Goal: Check status: Check status

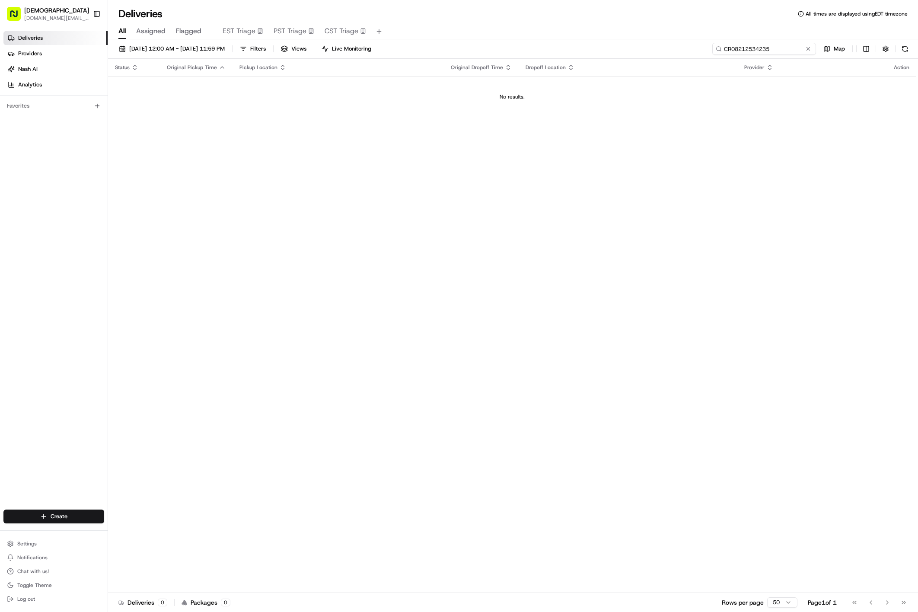
click at [761, 54] on input "CR08212534235" at bounding box center [764, 49] width 104 height 12
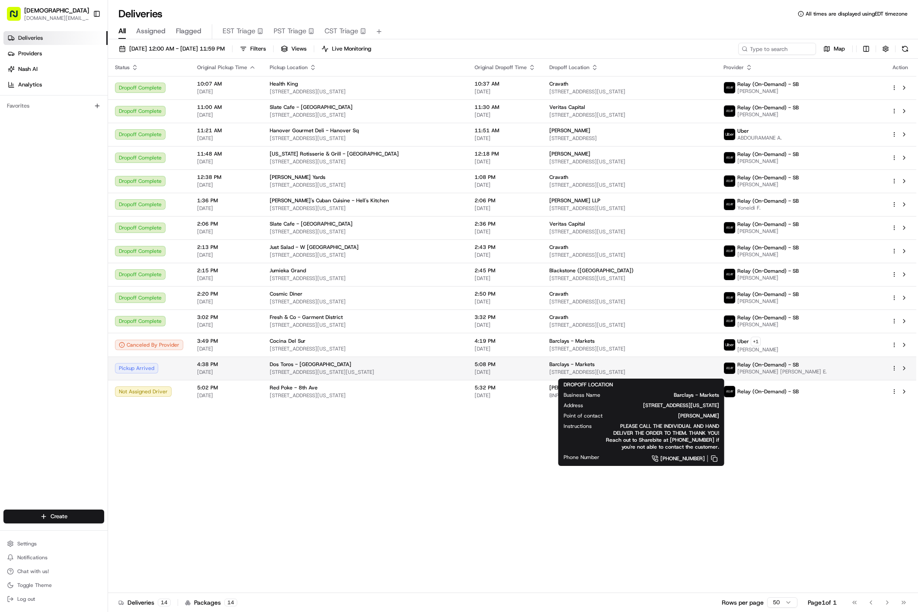
click at [664, 367] on div "Barclays - Markets" at bounding box center [629, 364] width 161 height 7
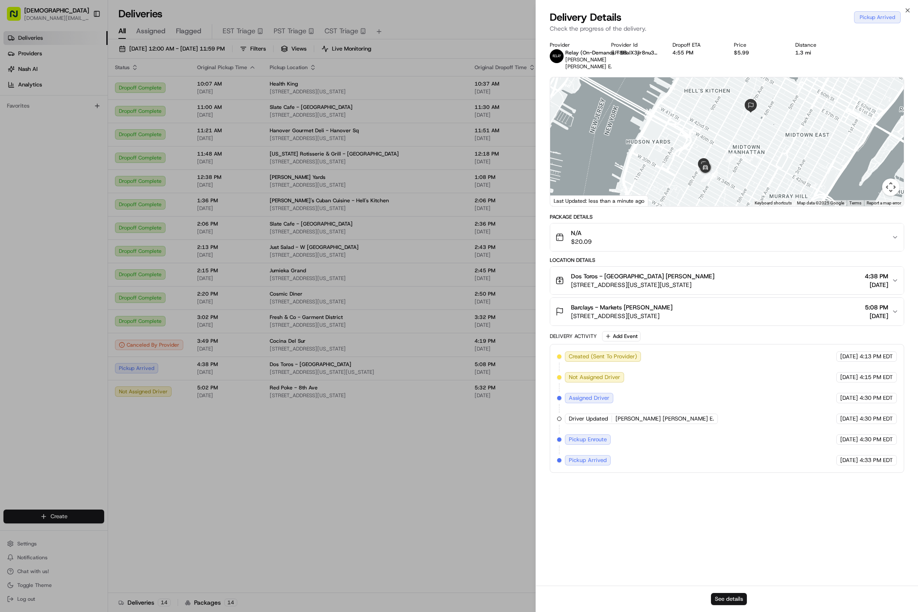
click at [731, 594] on button "See details" at bounding box center [729, 599] width 36 height 12
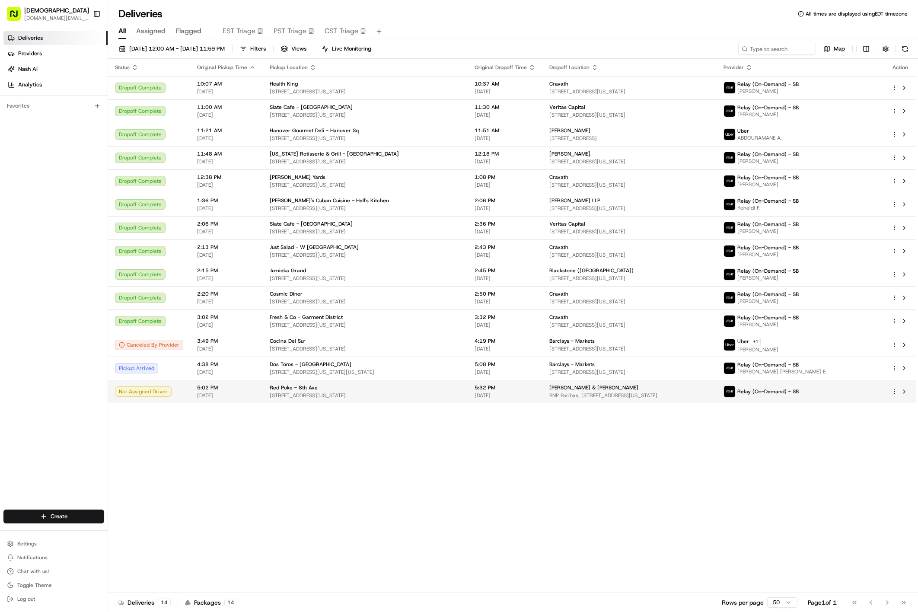
click at [698, 397] on span "BNP Paribas, [STREET_ADDRESS][US_STATE]" at bounding box center [629, 395] width 161 height 7
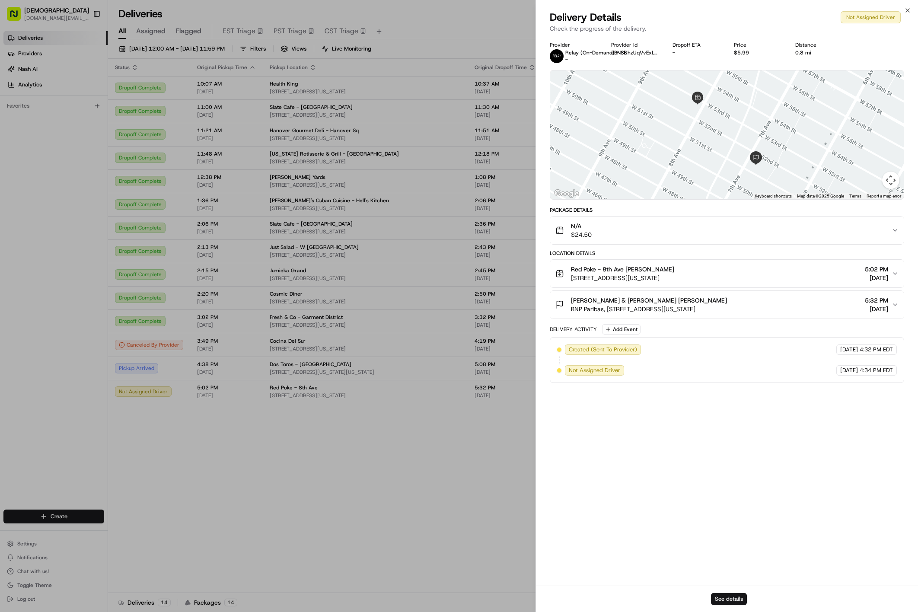
click at [725, 594] on button "See details" at bounding box center [729, 599] width 36 height 12
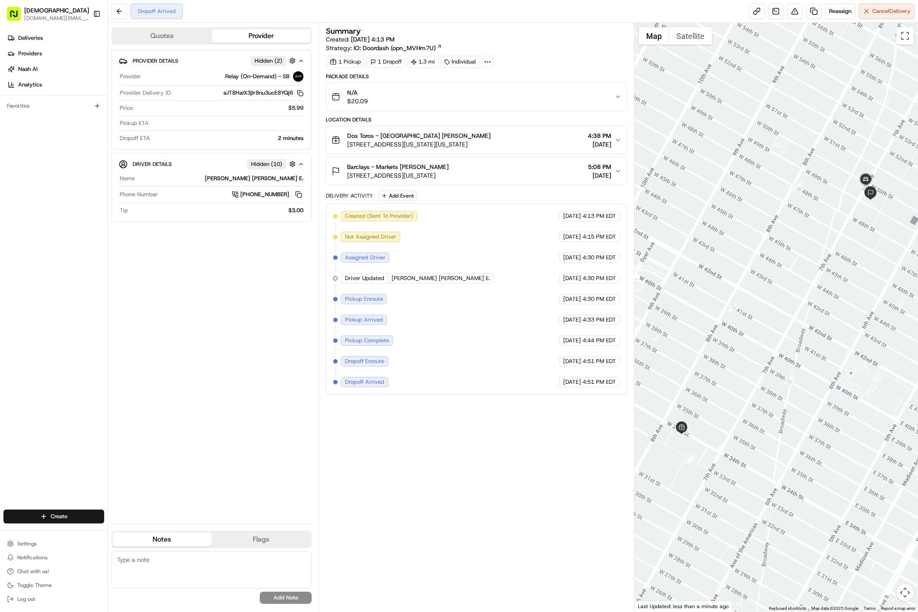
click at [488, 172] on div "Barclays - Markets Pablo Benavides 745 7th Ave, New York, NY 10020, USA 5:08 PM…" at bounding box center [472, 170] width 283 height 17
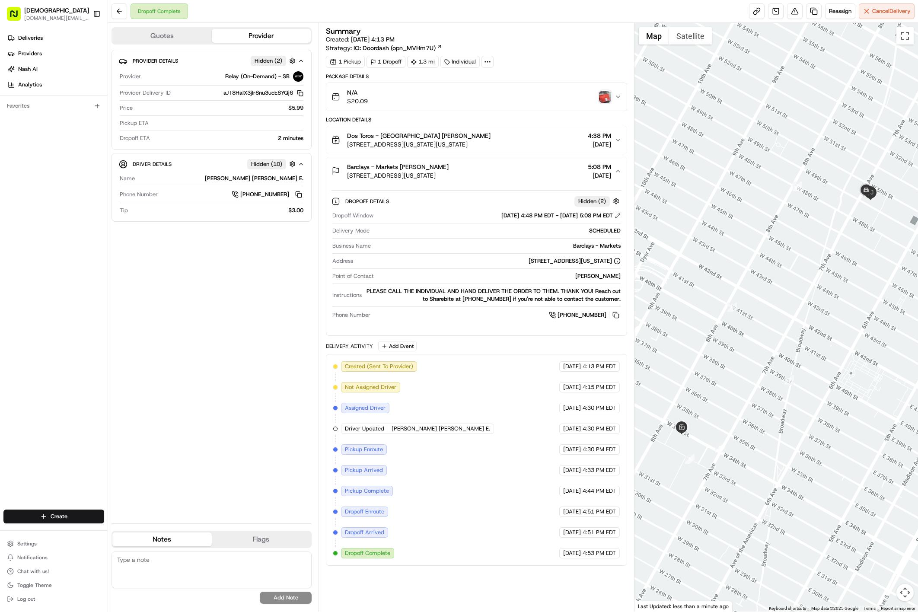
click at [608, 98] on img "button" at bounding box center [605, 97] width 12 height 12
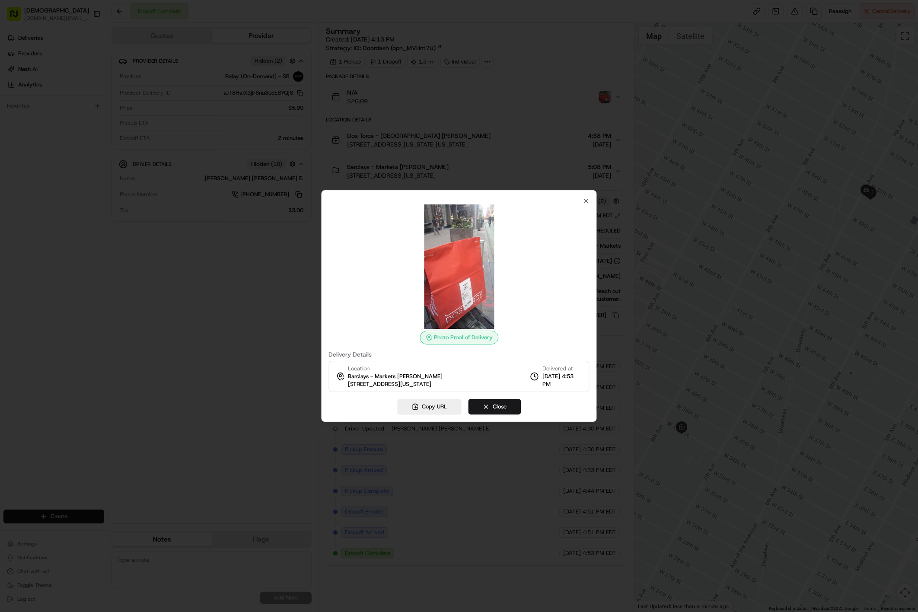
click at [477, 277] on img at bounding box center [459, 266] width 124 height 124
click at [493, 404] on button "Close" at bounding box center [494, 407] width 53 height 16
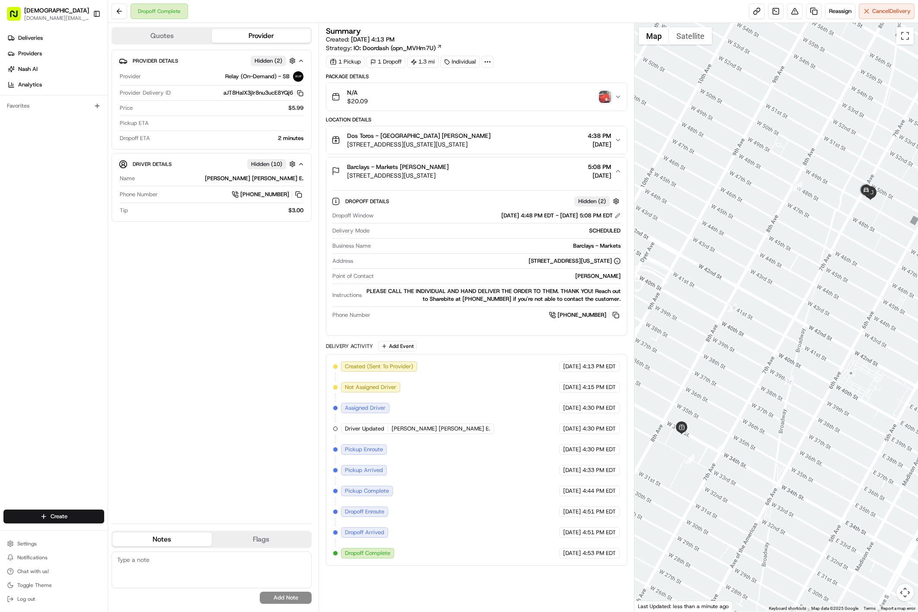
click at [493, 64] on div at bounding box center [487, 62] width 12 height 12
click at [479, 82] on span "BCWM08242533088-28693-1912034" at bounding box center [505, 84] width 102 height 8
copy span "BCWM08242533088"
click at [441, 229] on div "SCHEDULED" at bounding box center [497, 231] width 248 height 8
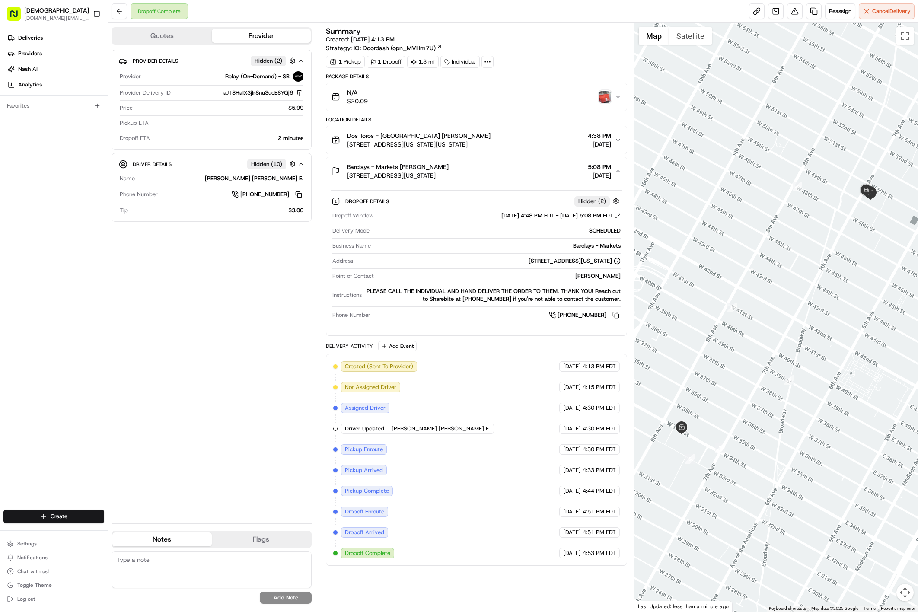
click at [552, 140] on div "Dos Toros - Penn Station Denis Sharebite 1 Pennsylvania Plaza, New York, NY 101…" at bounding box center [472, 139] width 283 height 17
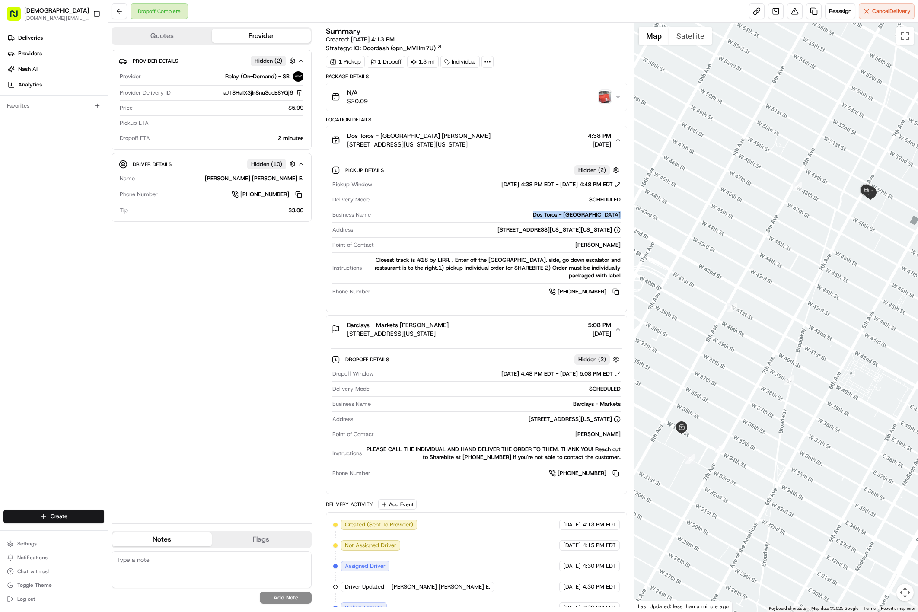
copy div "Dos Toros - Penn Station"
drag, startPoint x: 551, startPoint y: 213, endPoint x: 606, endPoint y: 224, distance: 55.6
click at [606, 222] on div "Business Name Dos Toros - Penn Station" at bounding box center [476, 217] width 288 height 12
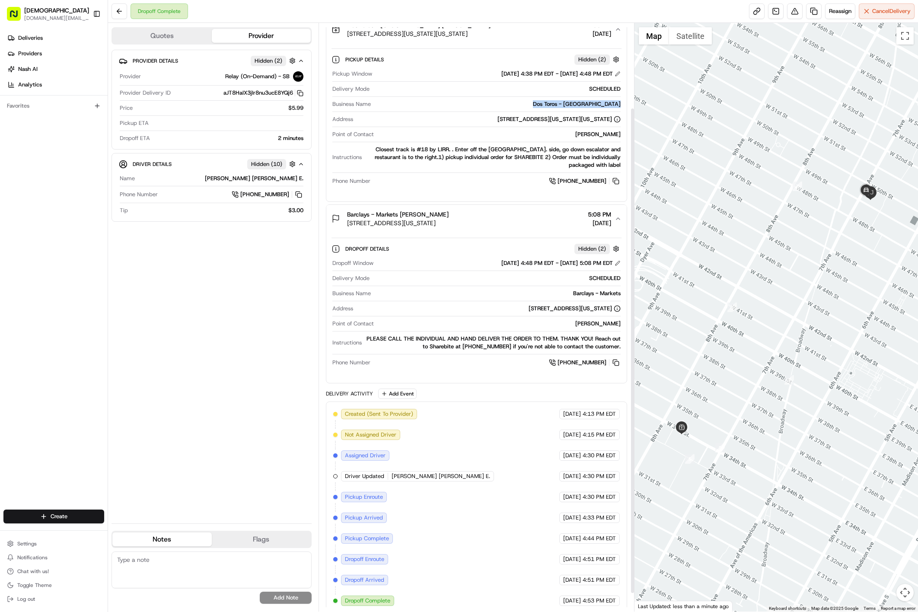
scroll to position [124, 0]
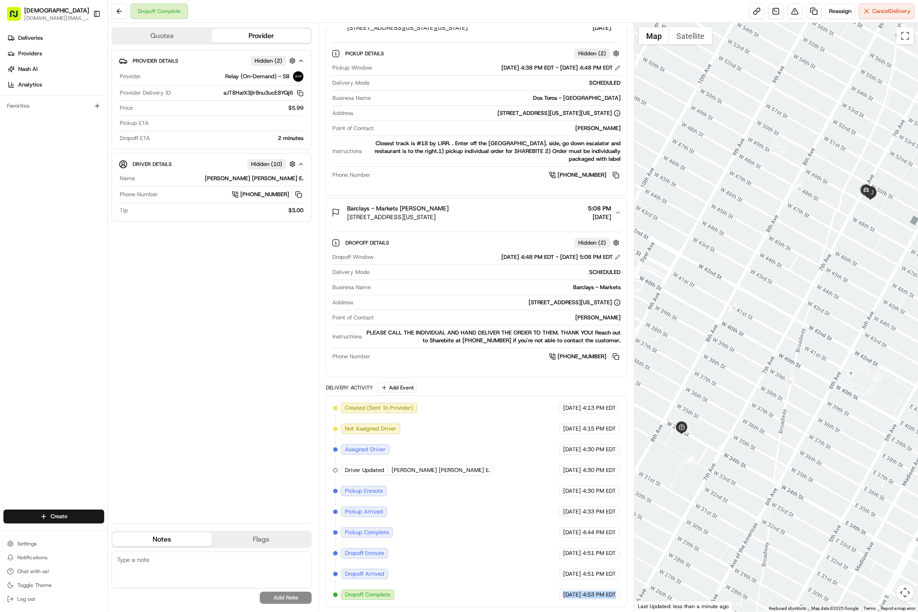
copy div "08/24/2025 4:53 PM EDT"
drag, startPoint x: 595, startPoint y: 590, endPoint x: 531, endPoint y: 591, distance: 63.5
click at [531, 591] on div "Created (Sent To Provider) Relay (On-Demand) - SB 08/24/2025 4:13 PM EDT Not As…" at bounding box center [476, 501] width 286 height 197
copy div "745 7th Ave, New York, NY 10020,"
drag, startPoint x: 495, startPoint y: 295, endPoint x: 601, endPoint y: 297, distance: 106.3
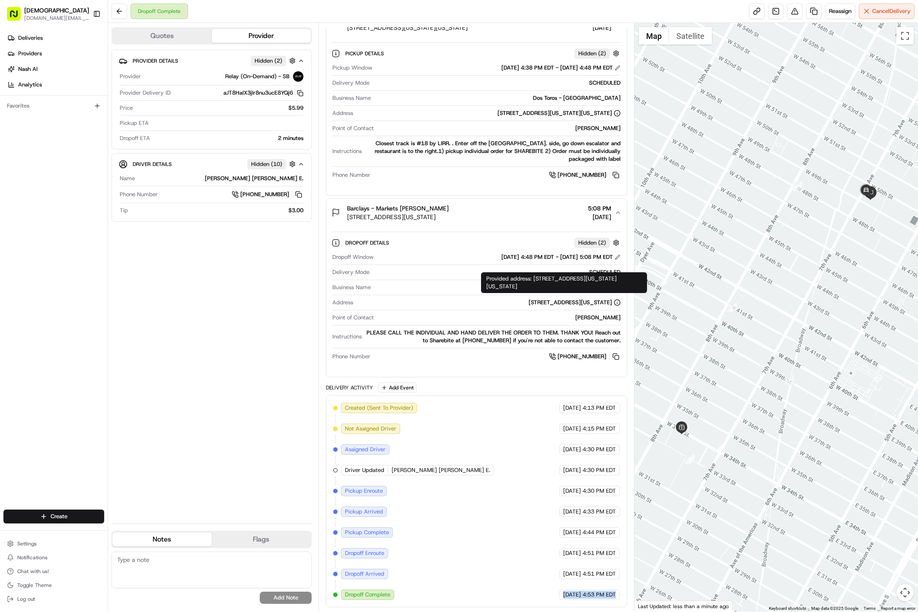
click at [601, 299] on div "745 7th Ave, New York, NY 10020, USA" at bounding box center [488, 303] width 264 height 8
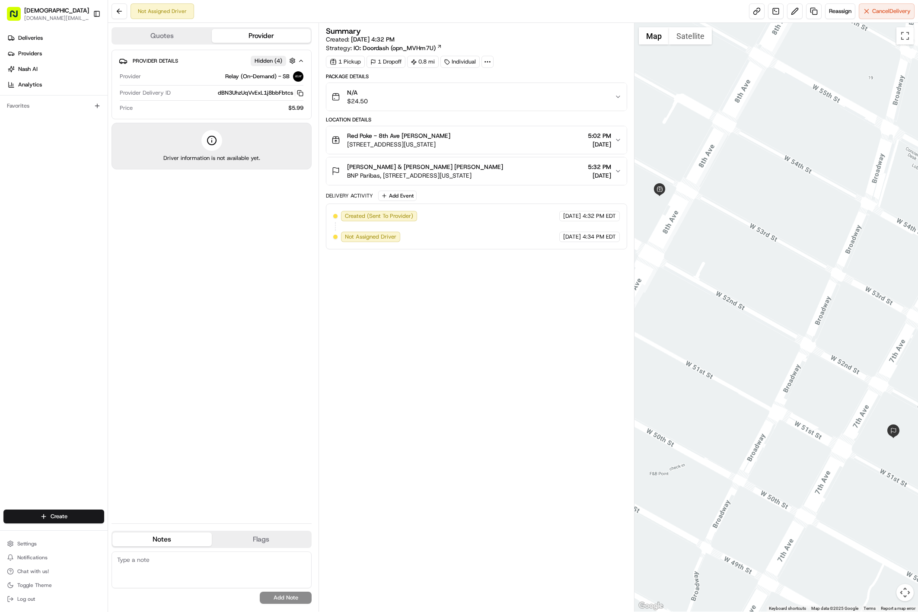
click at [502, 161] on button "[PERSON_NAME] & [PERSON_NAME] [PERSON_NAME] BNP Paribas, [STREET_ADDRESS][US_ST…" at bounding box center [476, 171] width 300 height 28
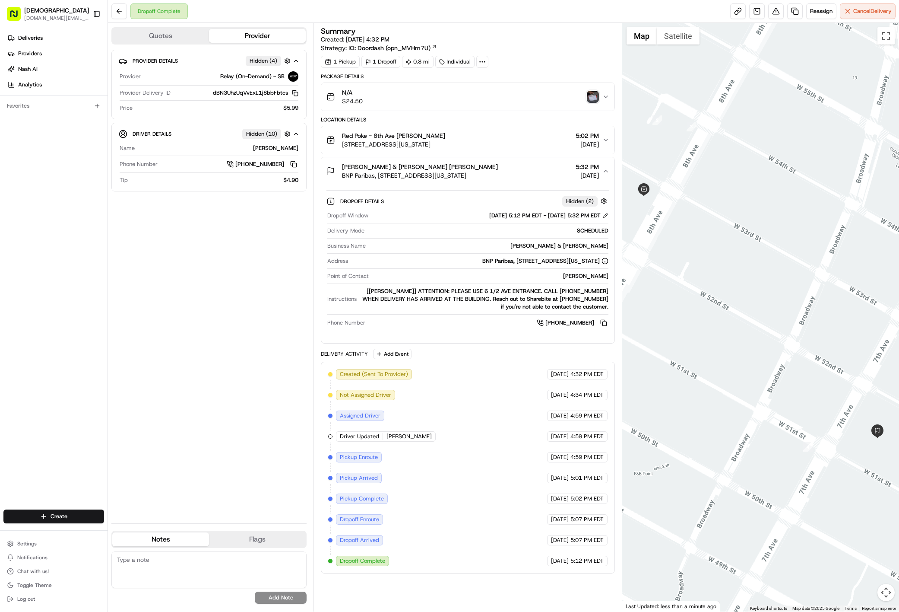
click at [592, 102] on img "button" at bounding box center [593, 97] width 12 height 12
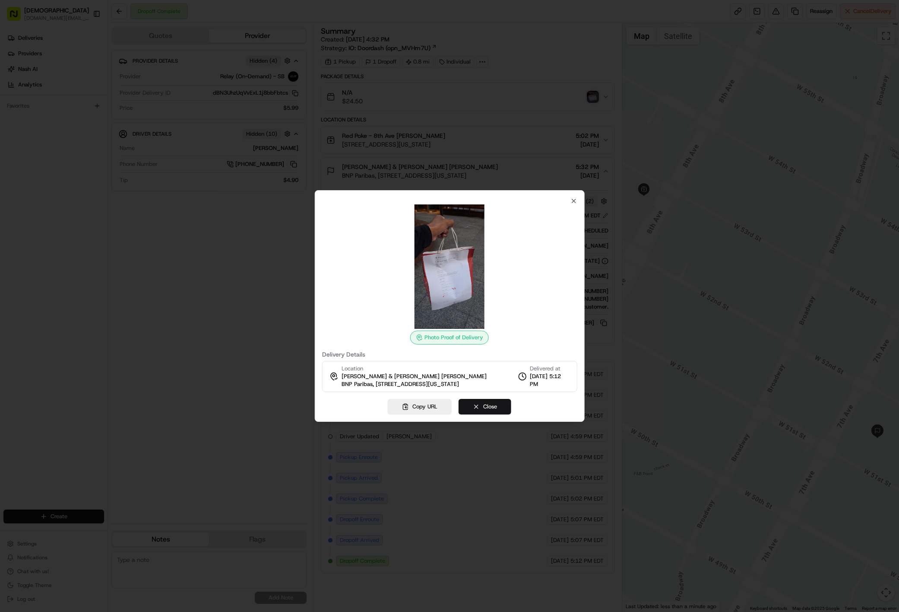
click at [465, 409] on button "Close" at bounding box center [485, 407] width 53 height 16
